Goal: Task Accomplishment & Management: Use online tool/utility

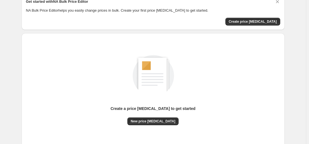
scroll to position [63, 0]
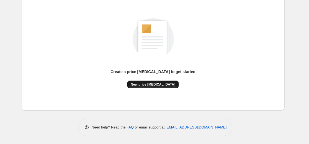
click at [165, 86] on span "New price [MEDICAL_DATA]" at bounding box center [153, 84] width 45 height 4
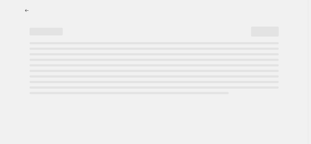
select select "percentage"
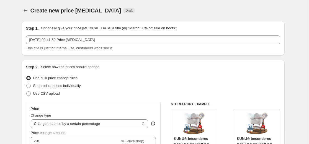
scroll to position [83, 0]
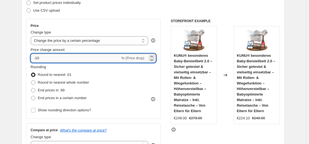
click at [75, 58] on input "-10" at bounding box center [75, 58] width 89 height 9
type input "-1"
type input "-35"
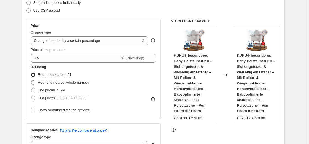
click at [84, 16] on div "Step 2. Select how the prices should change Use bulk price change rules Set pro…" at bounding box center [153, 73] width 254 height 185
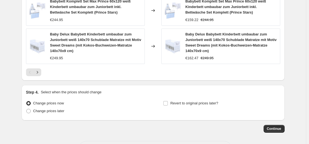
scroll to position [442, 0]
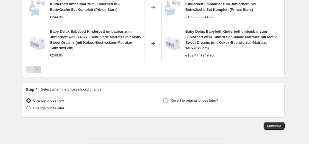
click at [40, 71] on icon "Next" at bounding box center [38, 70] width 6 height 6
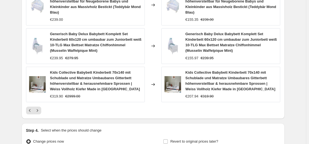
scroll to position [415, 0]
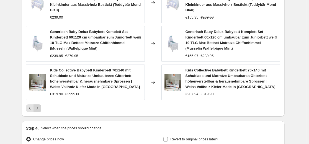
click at [40, 110] on icon "Next" at bounding box center [38, 108] width 6 height 6
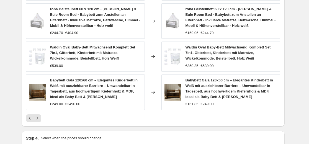
scroll to position [409, 0]
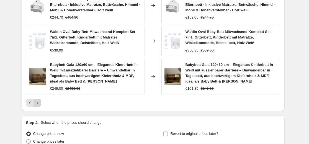
click at [38, 105] on icon "Next" at bounding box center [38, 103] width 6 height 6
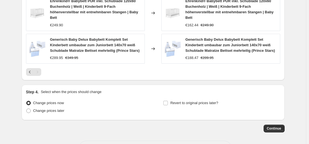
scroll to position [465, 0]
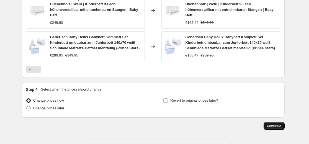
click at [279, 124] on span "Continue" at bounding box center [274, 126] width 14 height 4
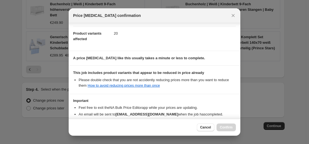
scroll to position [89, 0]
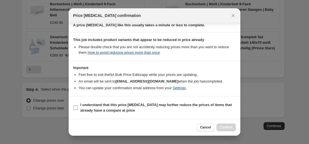
drag, startPoint x: 173, startPoint y: 104, endPoint x: 187, endPoint y: 107, distance: 13.9
click at [173, 104] on b "I understand that this price [MEDICAL_DATA] may further reduce the prices of it…" at bounding box center [155, 108] width 151 height 10
click at [78, 105] on input "I understand that this price [MEDICAL_DATA] may further reduce the prices of it…" at bounding box center [75, 107] width 4 height 4
checkbox input "true"
click at [225, 127] on span "Confirm" at bounding box center [226, 127] width 13 height 4
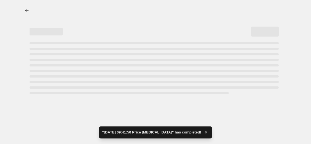
select select "percentage"
